Goal: Information Seeking & Learning: Learn about a topic

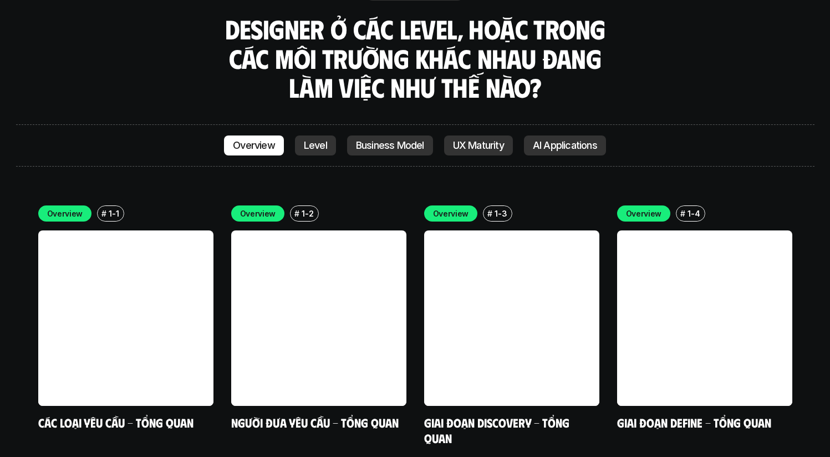
scroll to position [3106, 0]
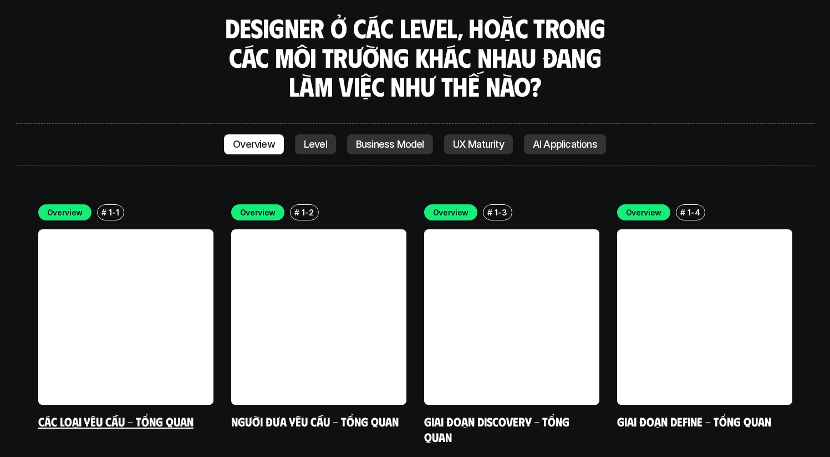
click at [182, 229] on link at bounding box center [125, 316] width 175 height 175
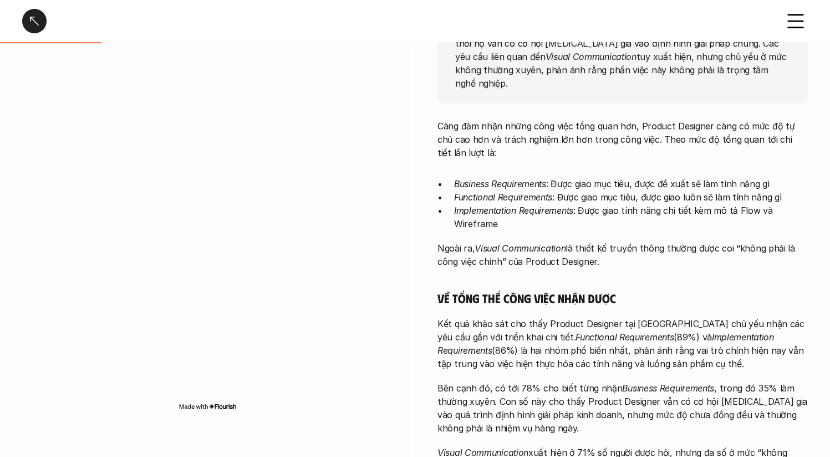
scroll to position [211, 0]
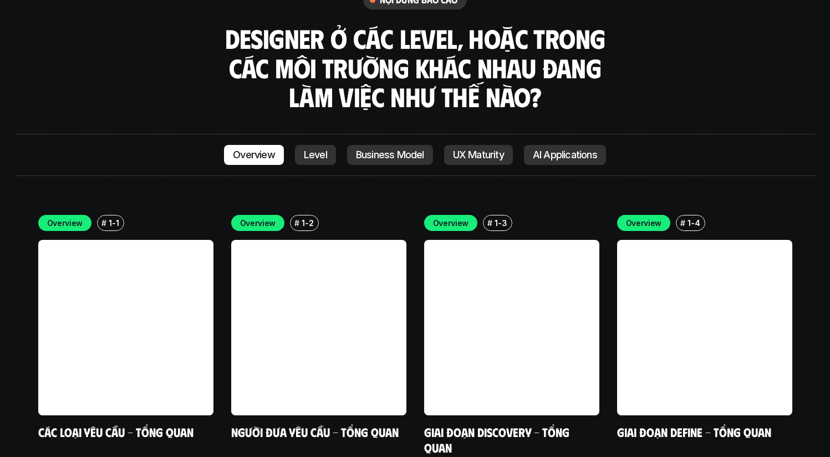
scroll to position [3098, 0]
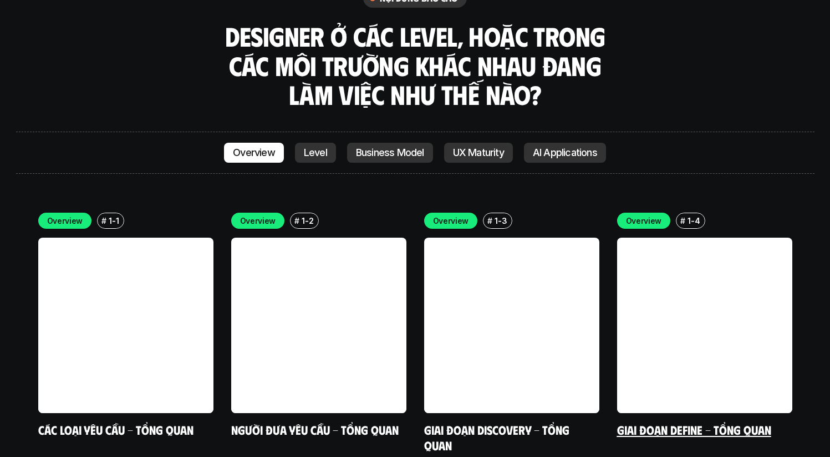
click at [653, 265] on link at bounding box center [704, 324] width 175 height 175
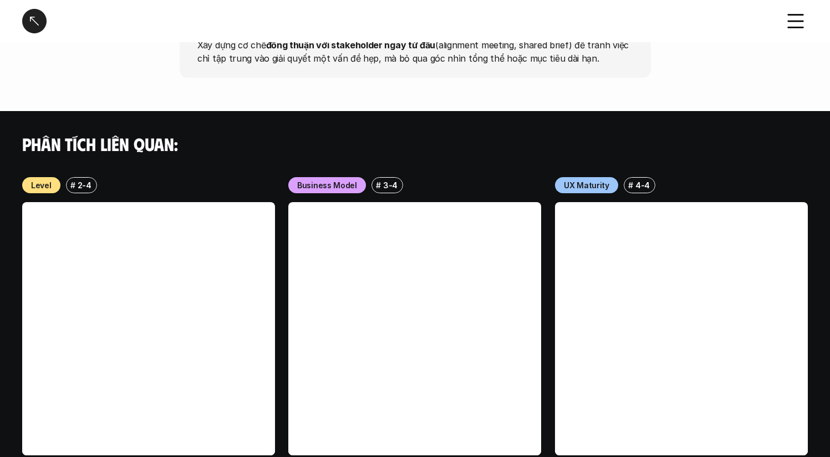
scroll to position [1444, 0]
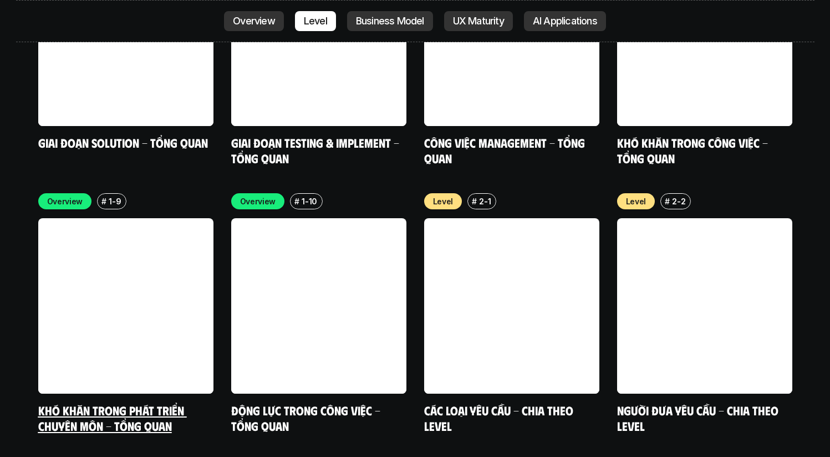
scroll to position [3664, 0]
